Goal: Complete application form

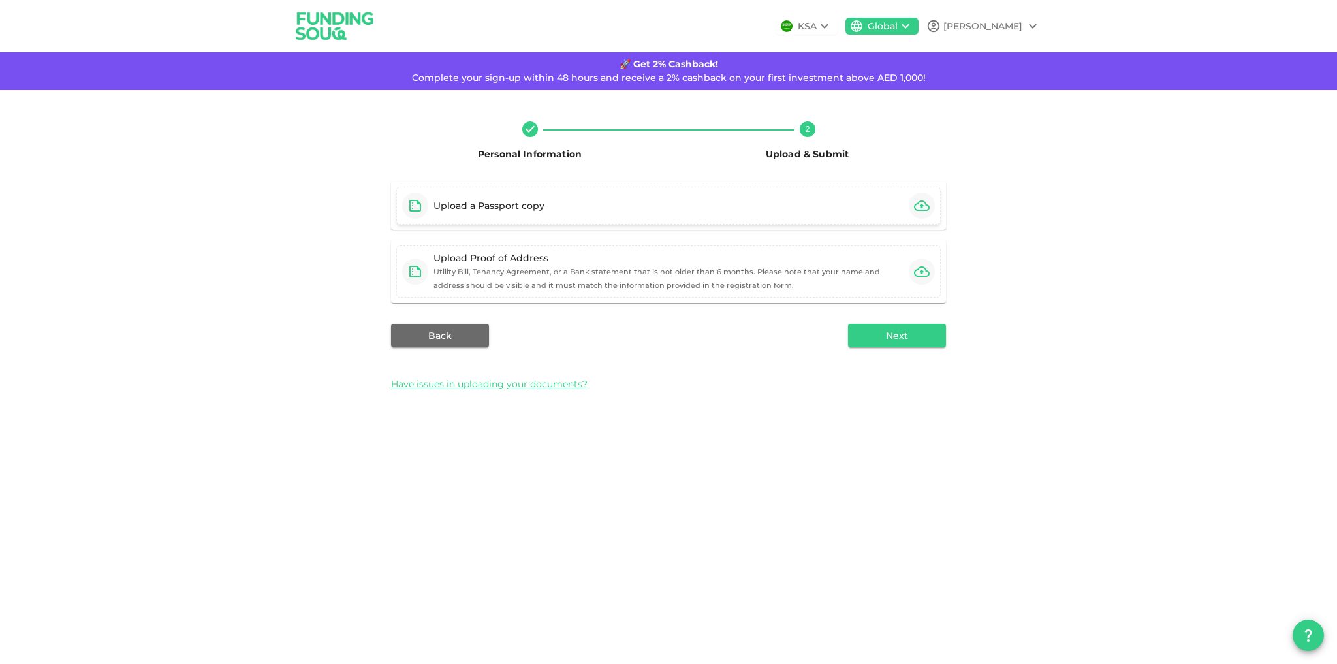
click at [582, 200] on div "Upload a Passport copy" at bounding box center [668, 206] width 545 height 38
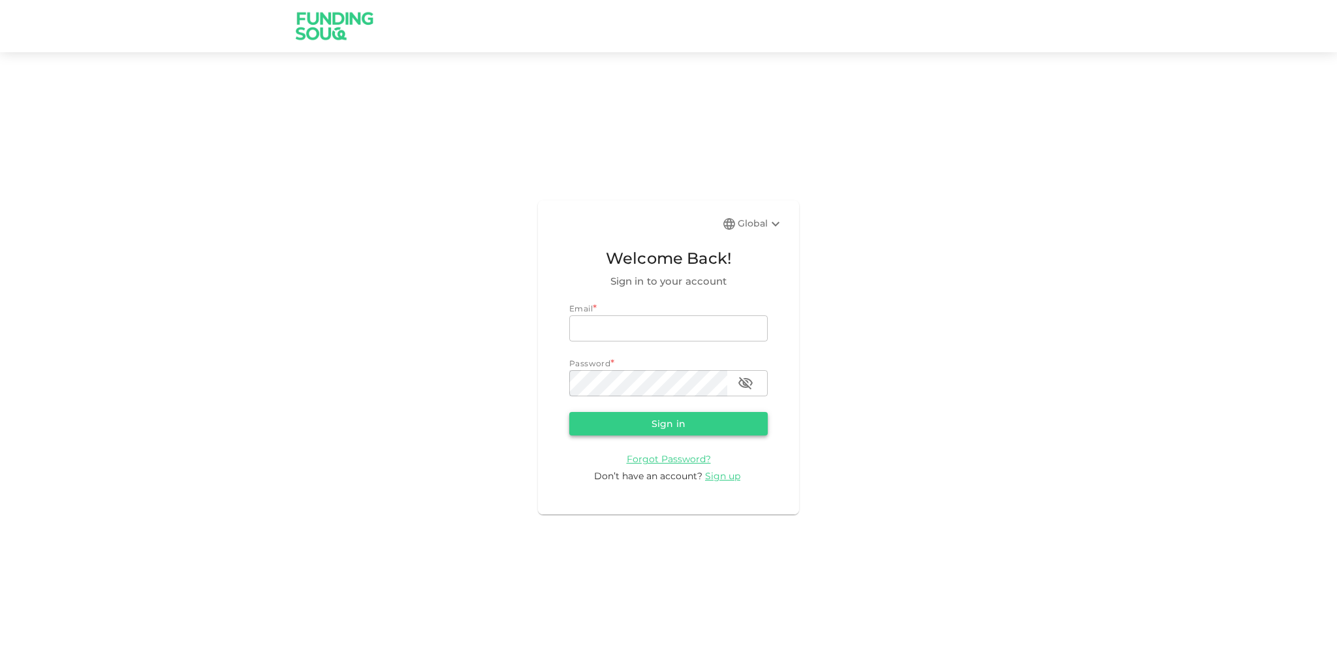
type input "[EMAIL_ADDRESS][DOMAIN_NAME]"
click at [717, 424] on button "Sign in" at bounding box center [668, 424] width 199 height 24
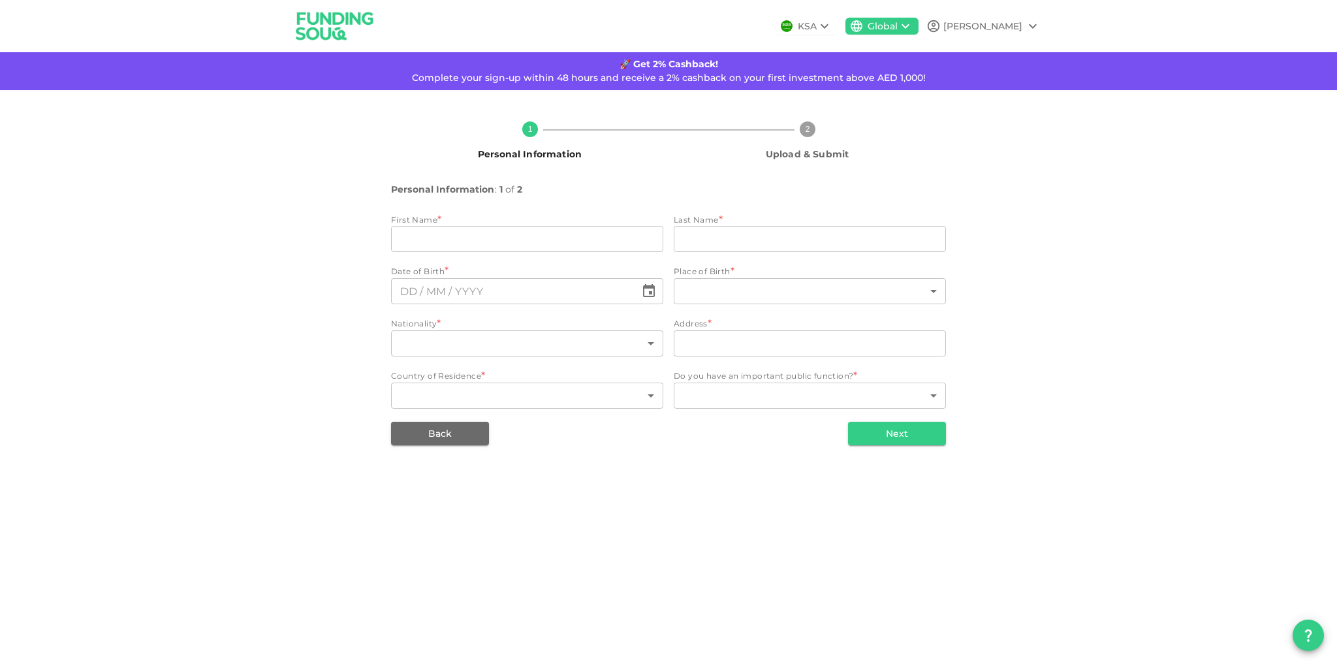
type input "[PERSON_NAME]"
type input "149"
type input "[STREET_ADDRESS]"
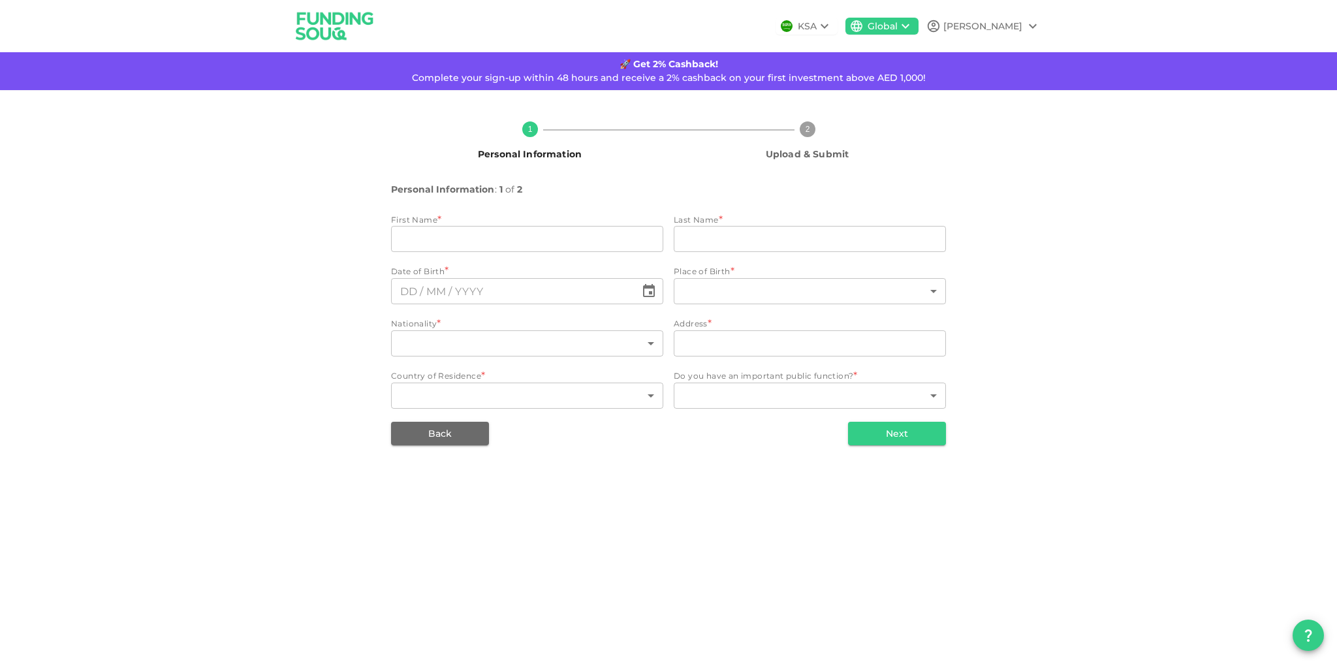
type input "2"
type input "1"
type input "⁦⁨[DATE]⁩⁩"
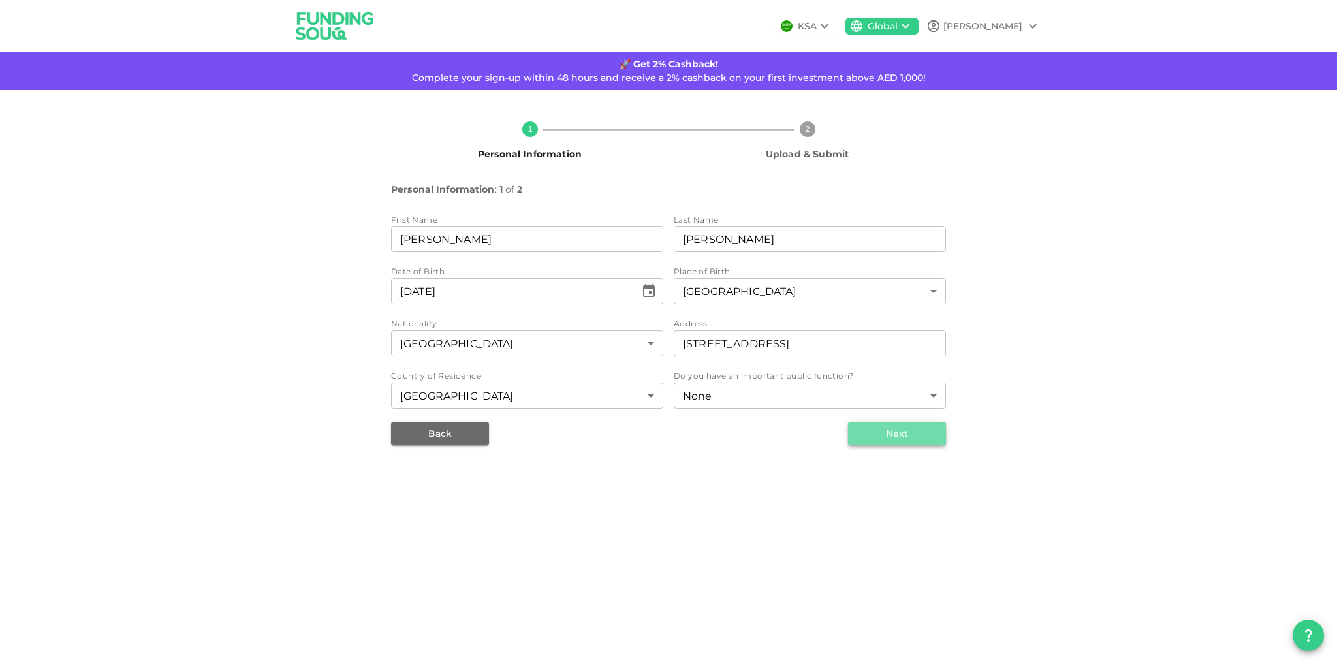
click at [898, 436] on button "Next" at bounding box center [897, 434] width 98 height 24
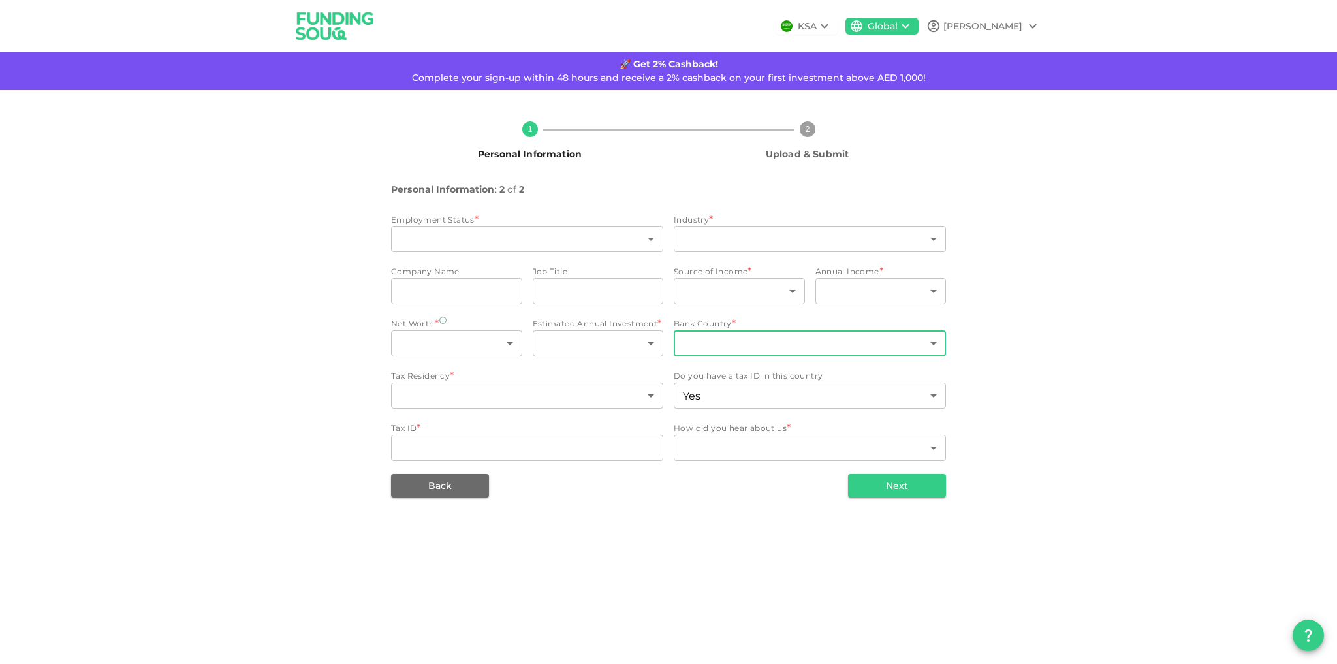
type input "4"
type input "13"
type input "Agthia Group PJSC"
type input "Director Commercial Strategy"
type input "1"
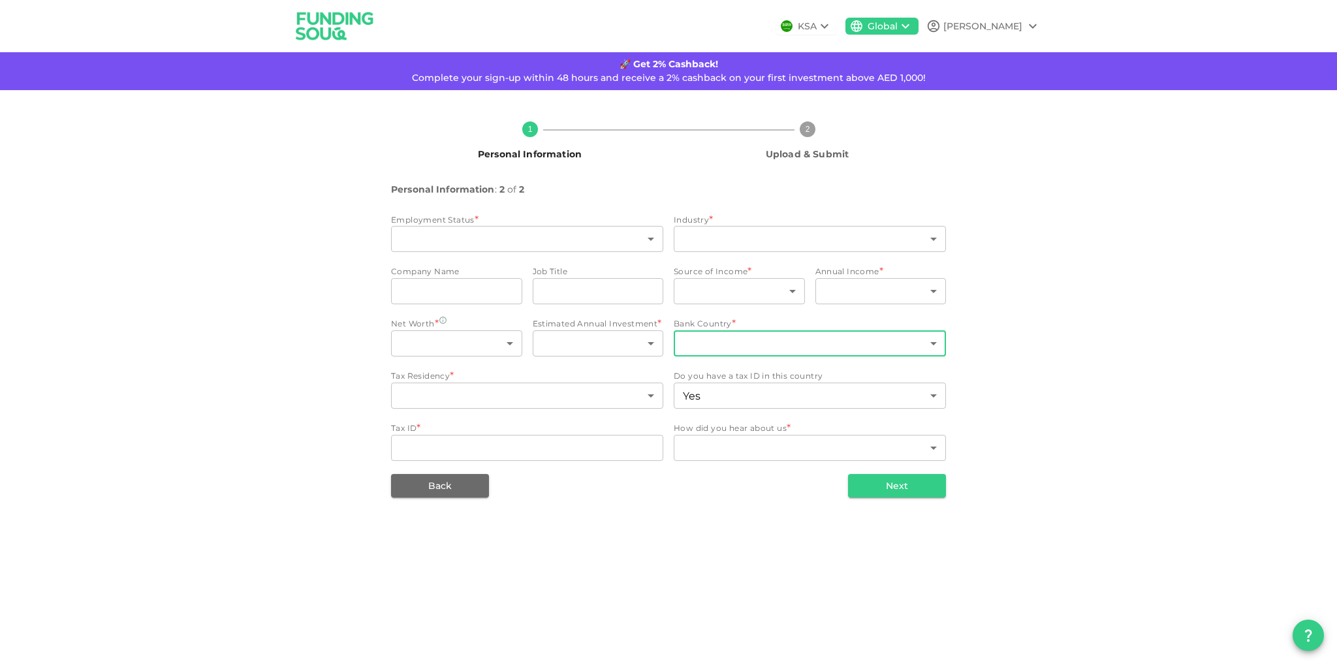
type input "4"
type input "1"
type input "6"
type input "2"
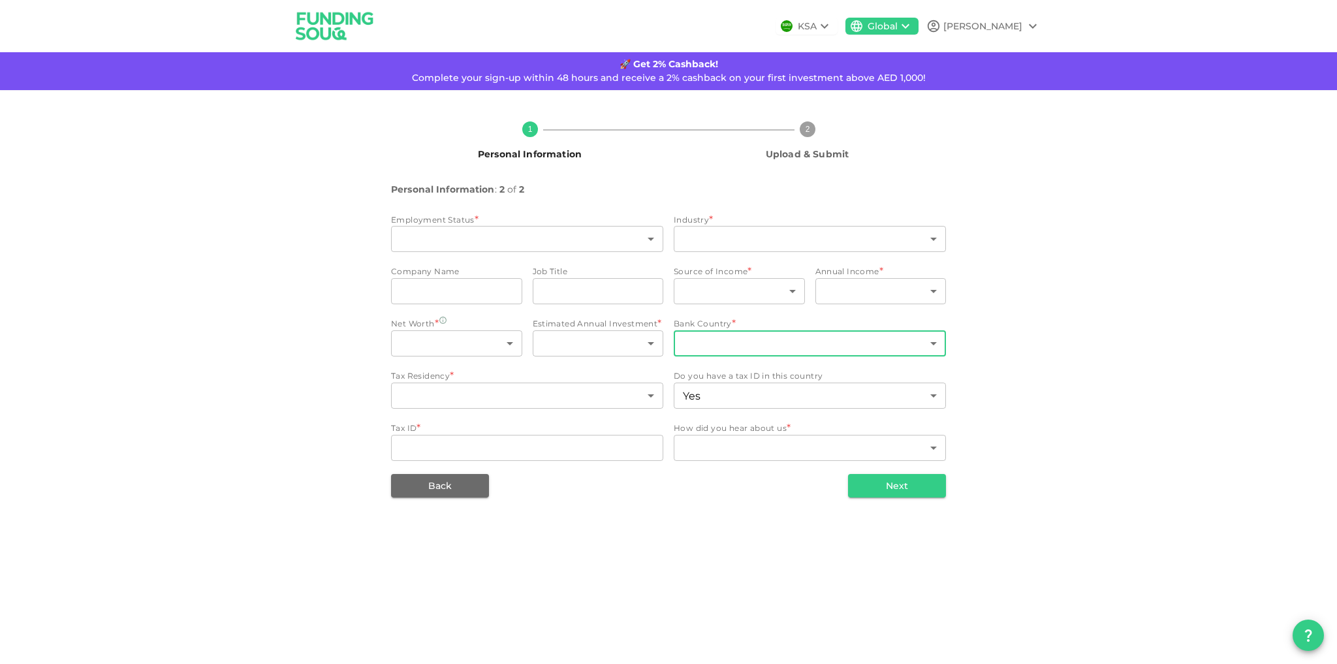
type input "false"
type input "10"
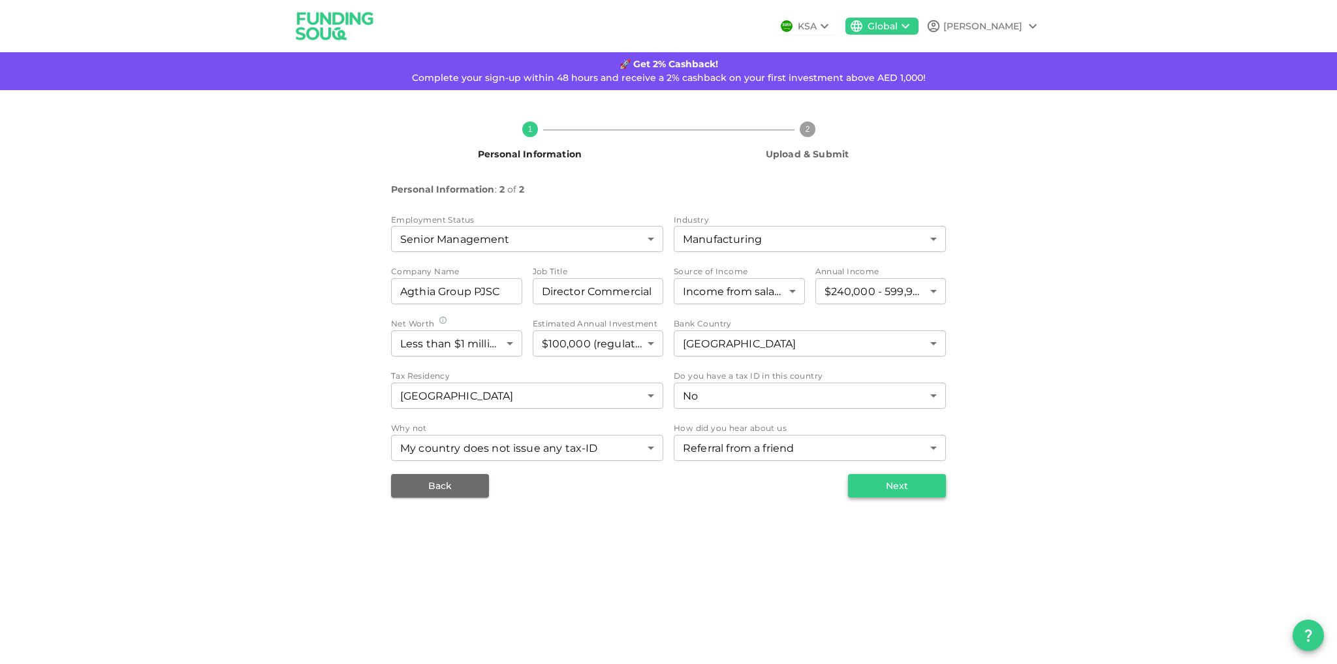
click at [902, 496] on button "Next" at bounding box center [897, 486] width 98 height 24
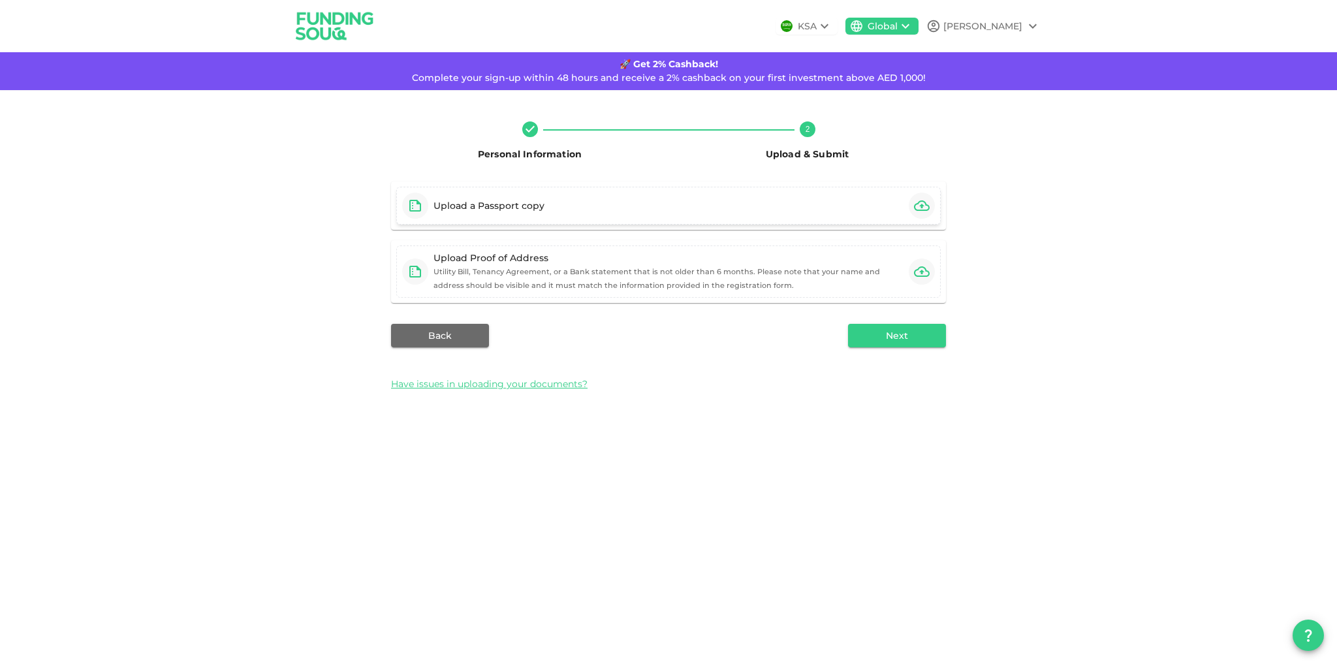
click at [786, 206] on div "Upload a Passport copy" at bounding box center [668, 206] width 545 height 38
